Goal: Find specific page/section: Find specific page/section

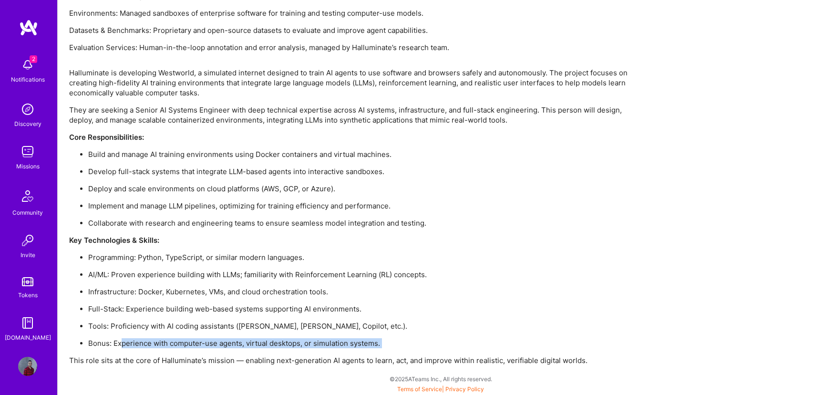
scroll to position [727, 0]
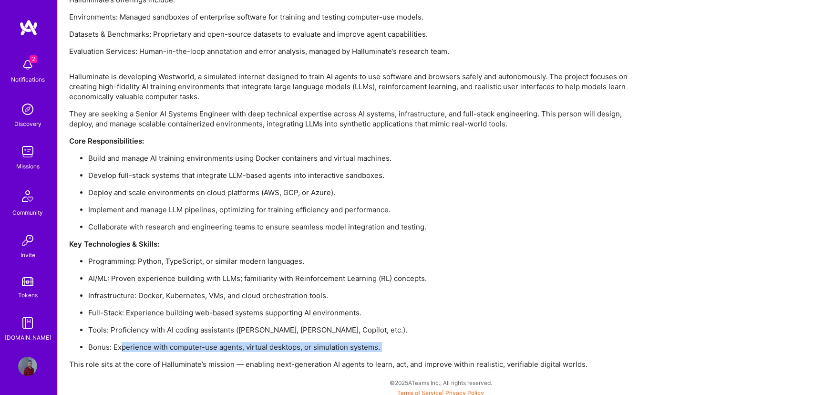
click at [29, 170] on div "Missions" at bounding box center [27, 166] width 23 height 10
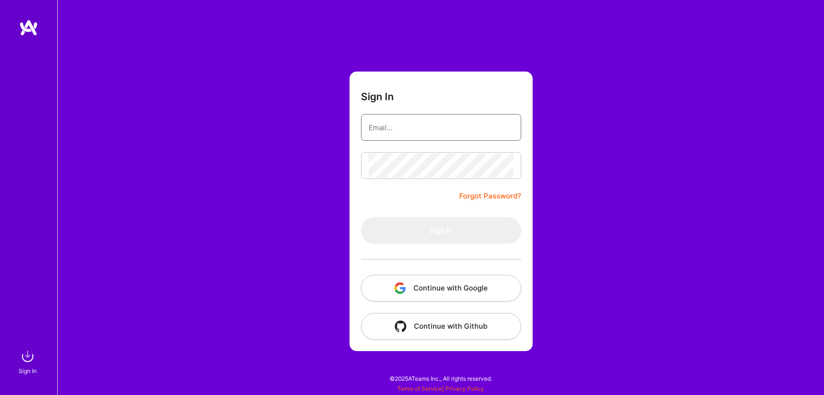
click at [469, 135] on input "email" at bounding box center [440, 127] width 145 height 24
type input "[PERSON_NAME][EMAIL_ADDRESS][DOMAIN_NAME]"
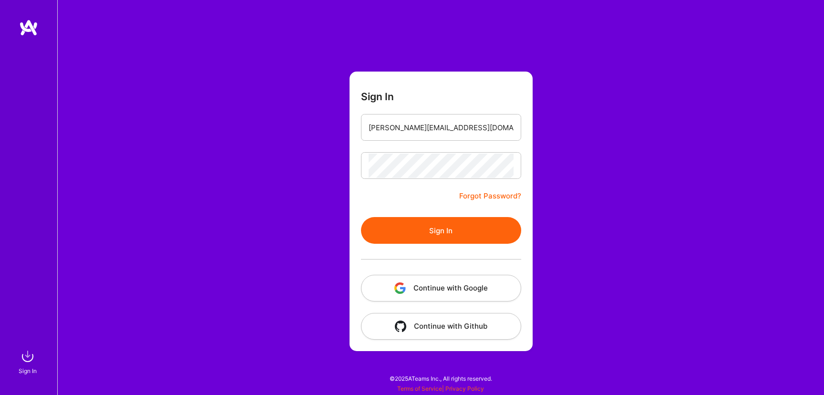
click at [464, 228] on button "Sign In" at bounding box center [441, 230] width 160 height 27
